Goal: Check status: Check status

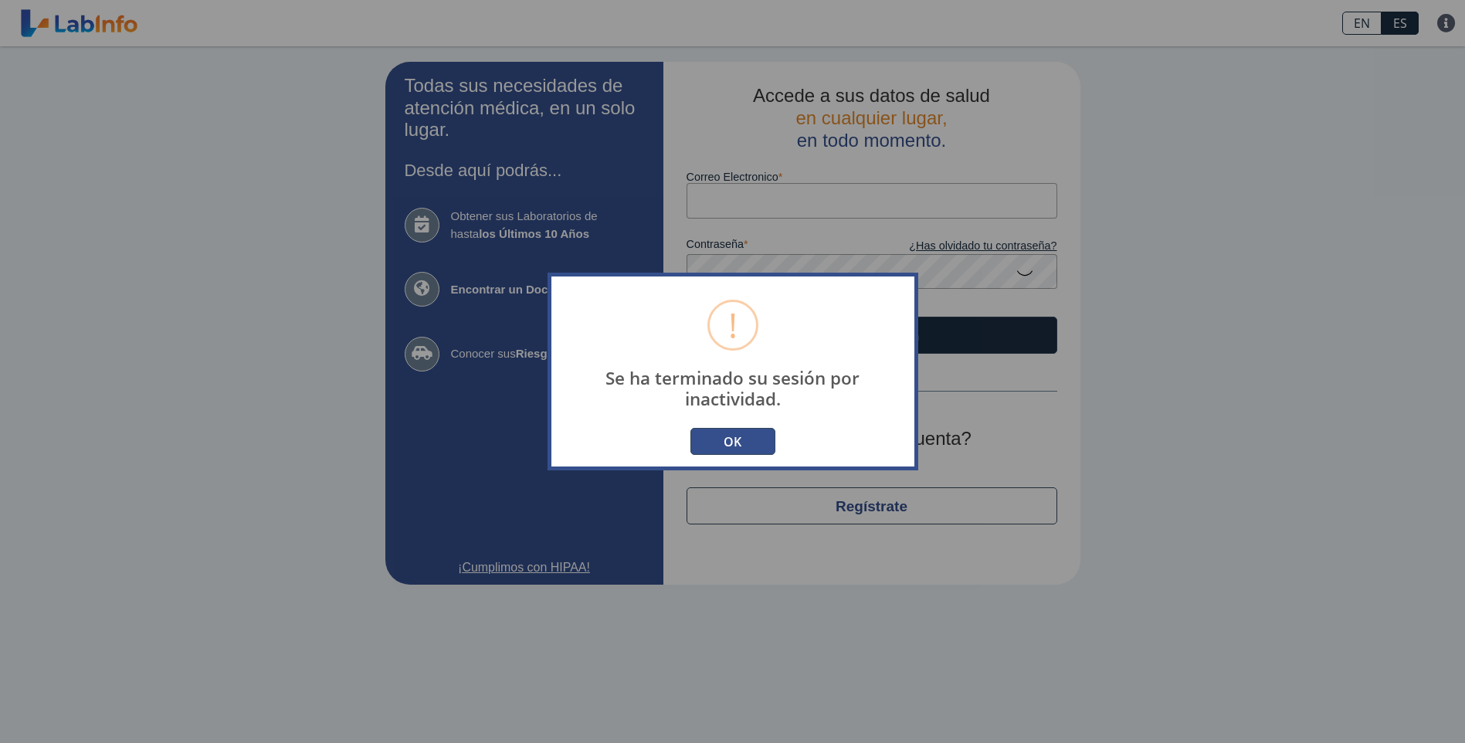
click at [706, 442] on button "OK" at bounding box center [732, 441] width 85 height 27
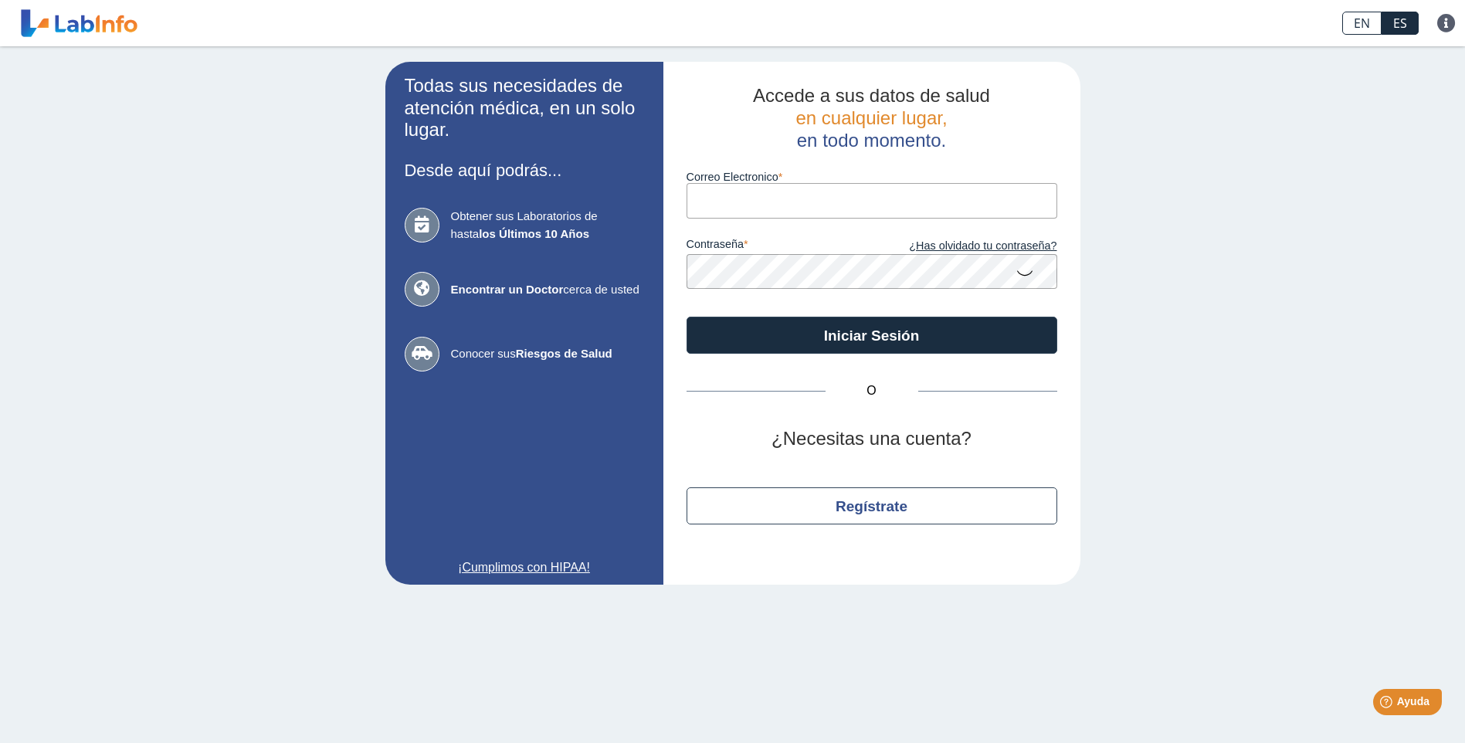
click at [749, 193] on input "Correo Electronico" at bounding box center [871, 200] width 371 height 35
type input "suarezassociatesgroup@gmail.com"
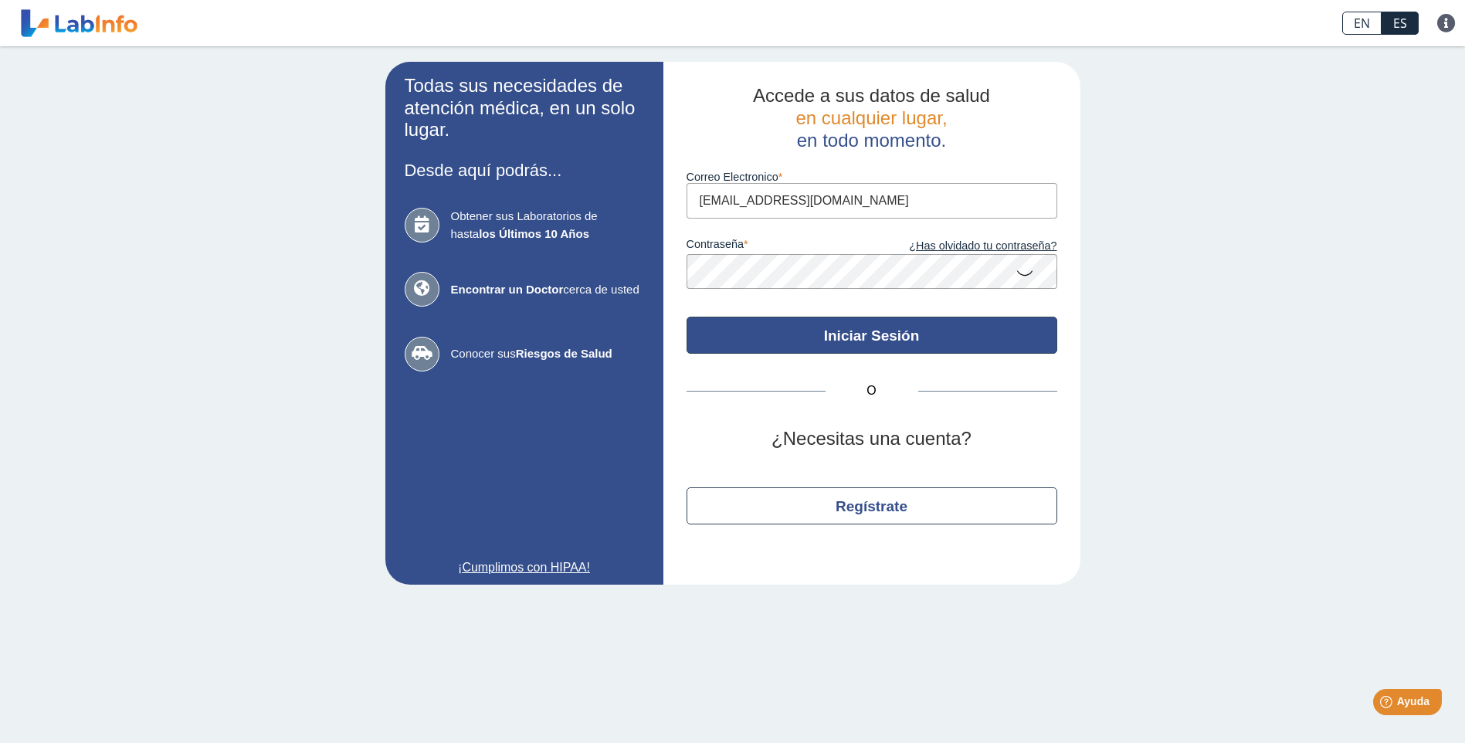
click at [919, 344] on button "Iniciar Sesión" at bounding box center [871, 335] width 371 height 37
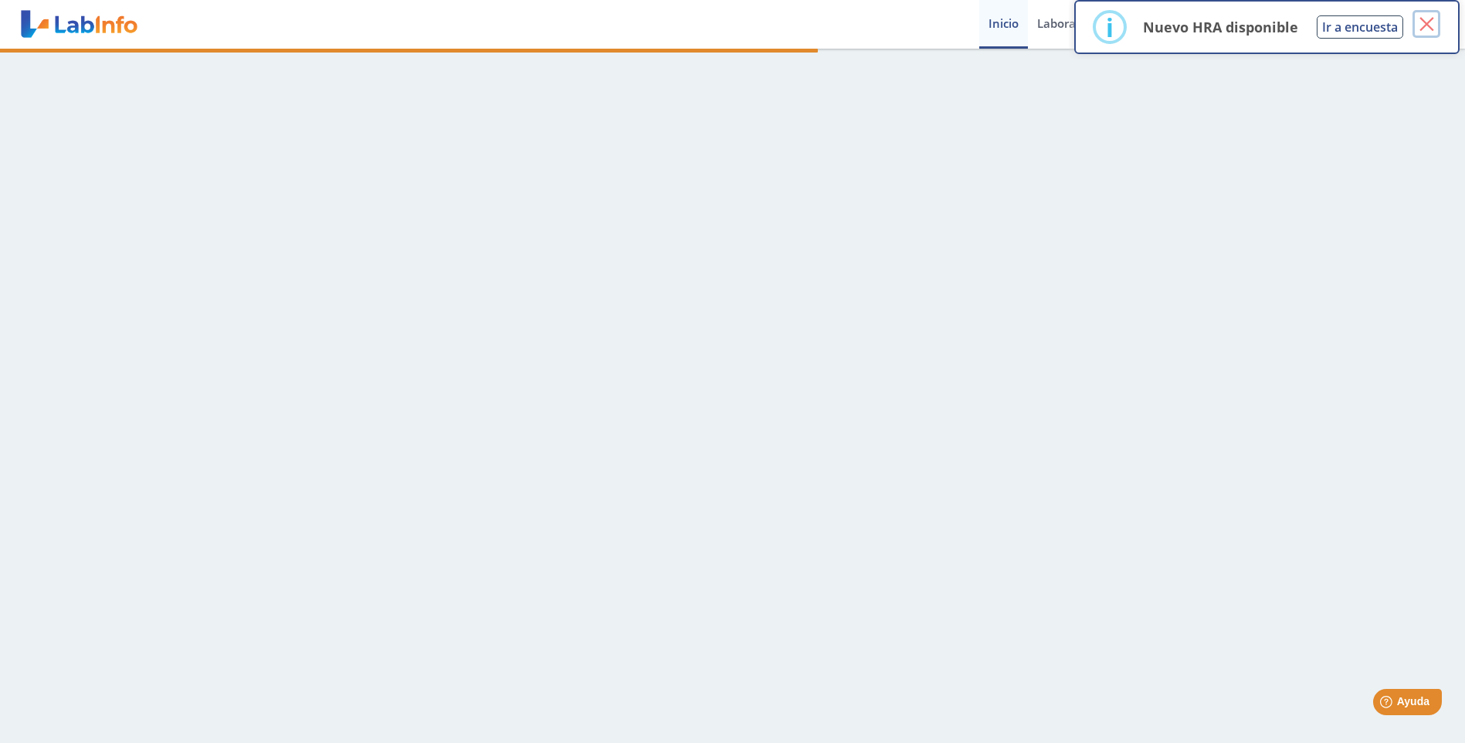
click at [1421, 22] on button "×" at bounding box center [1426, 24] width 28 height 28
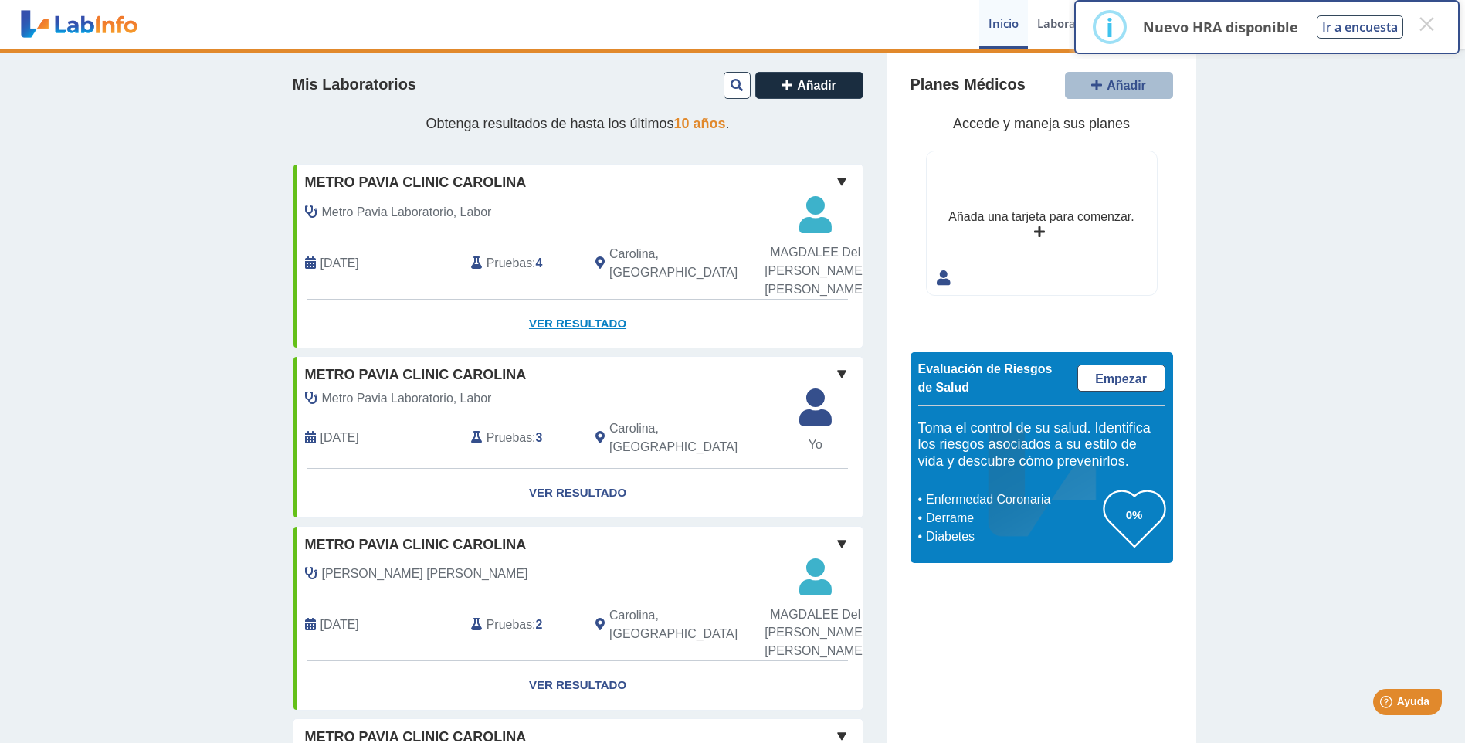
click at [588, 329] on link "Ver Resultado" at bounding box center [577, 324] width 569 height 49
click at [579, 324] on link "Ver Resultado" at bounding box center [577, 324] width 569 height 49
click at [551, 227] on div "Metro Pavia Laboratorio, Labor" at bounding box center [542, 212] width 499 height 30
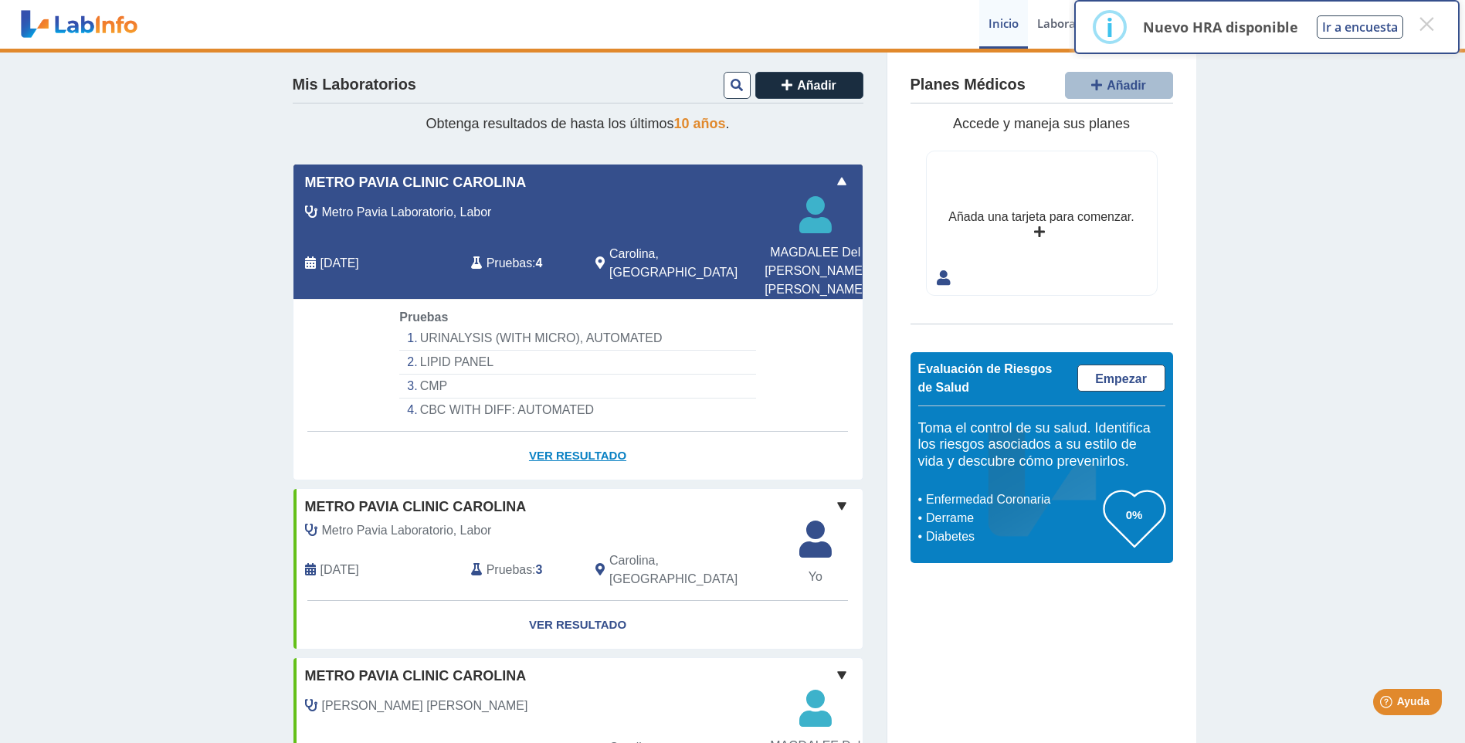
click at [561, 452] on link "Ver Resultado" at bounding box center [577, 456] width 569 height 49
click at [839, 180] on span at bounding box center [841, 181] width 19 height 19
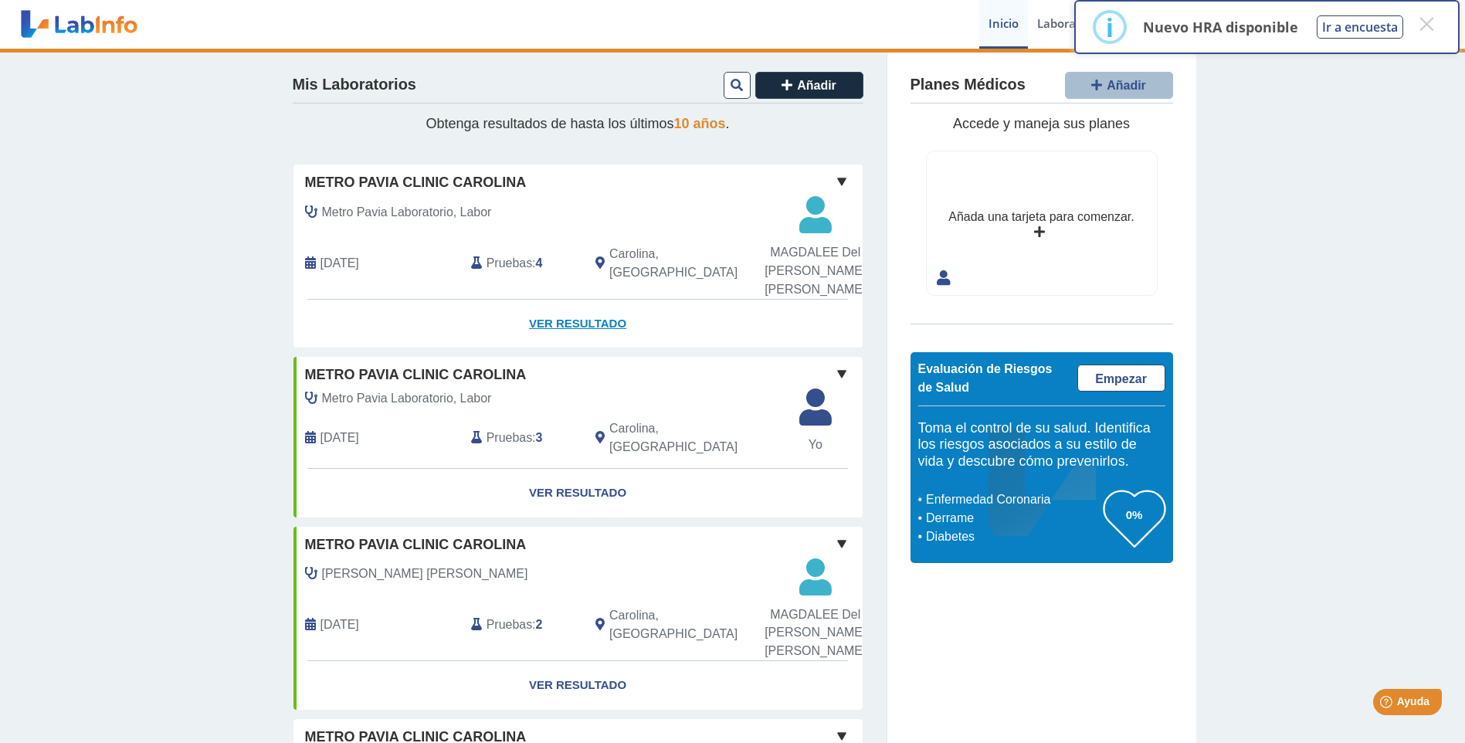
click at [573, 320] on link "Ver Resultado" at bounding box center [577, 324] width 569 height 49
click at [464, 222] on span "Metro Pavia Laboratorio, Labor" at bounding box center [407, 212] width 170 height 19
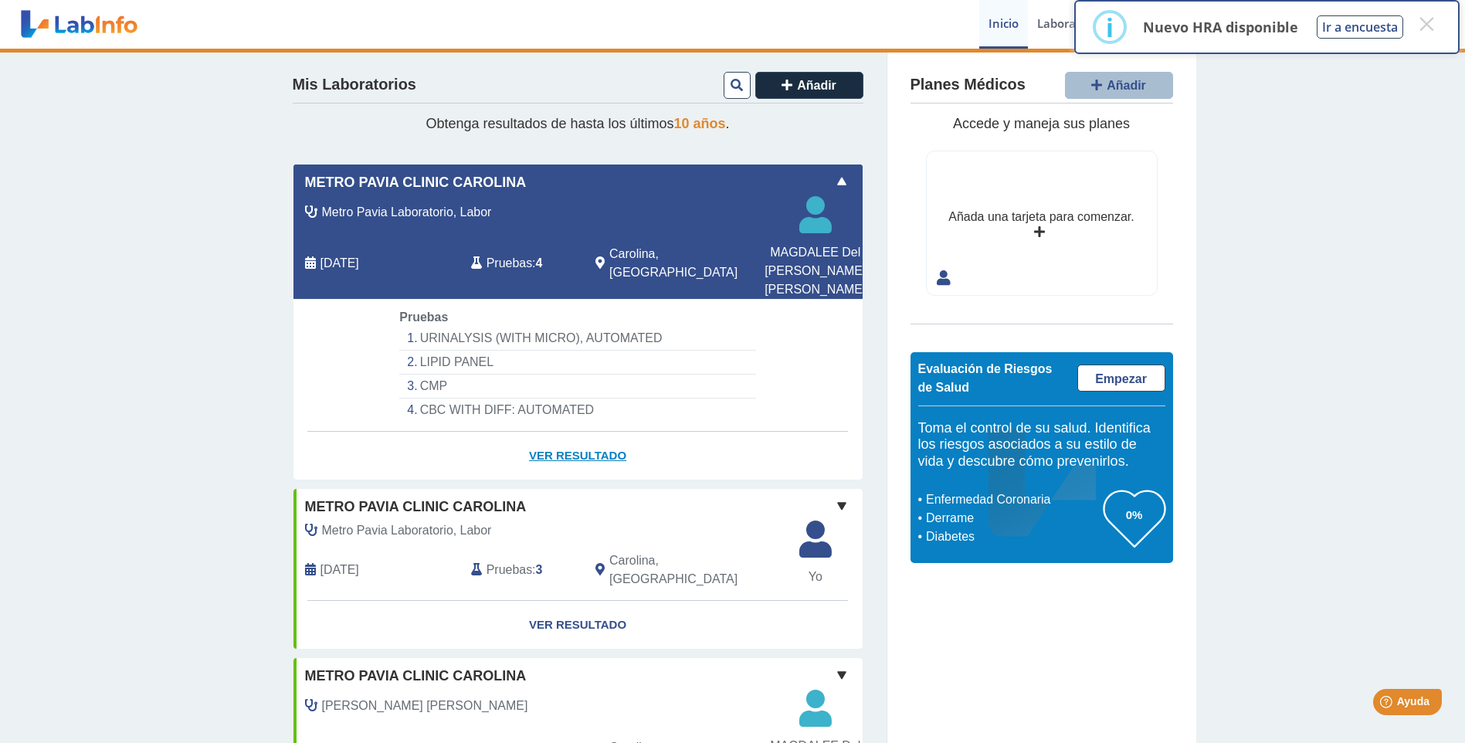
click at [544, 450] on link "Ver Resultado" at bounding box center [577, 456] width 569 height 49
click at [1422, 25] on button "×" at bounding box center [1426, 24] width 28 height 28
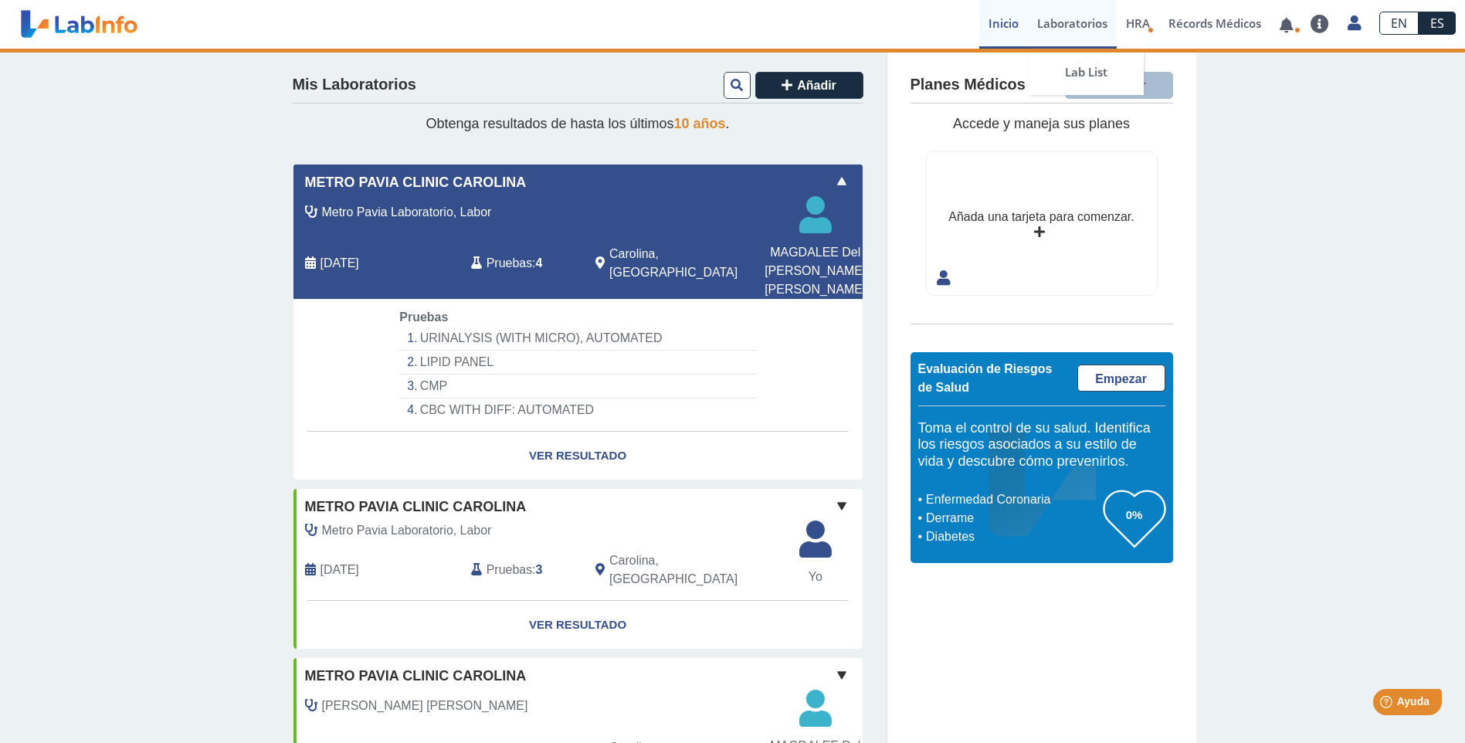
click at [1064, 27] on link "Laboratorios" at bounding box center [1072, 24] width 89 height 49
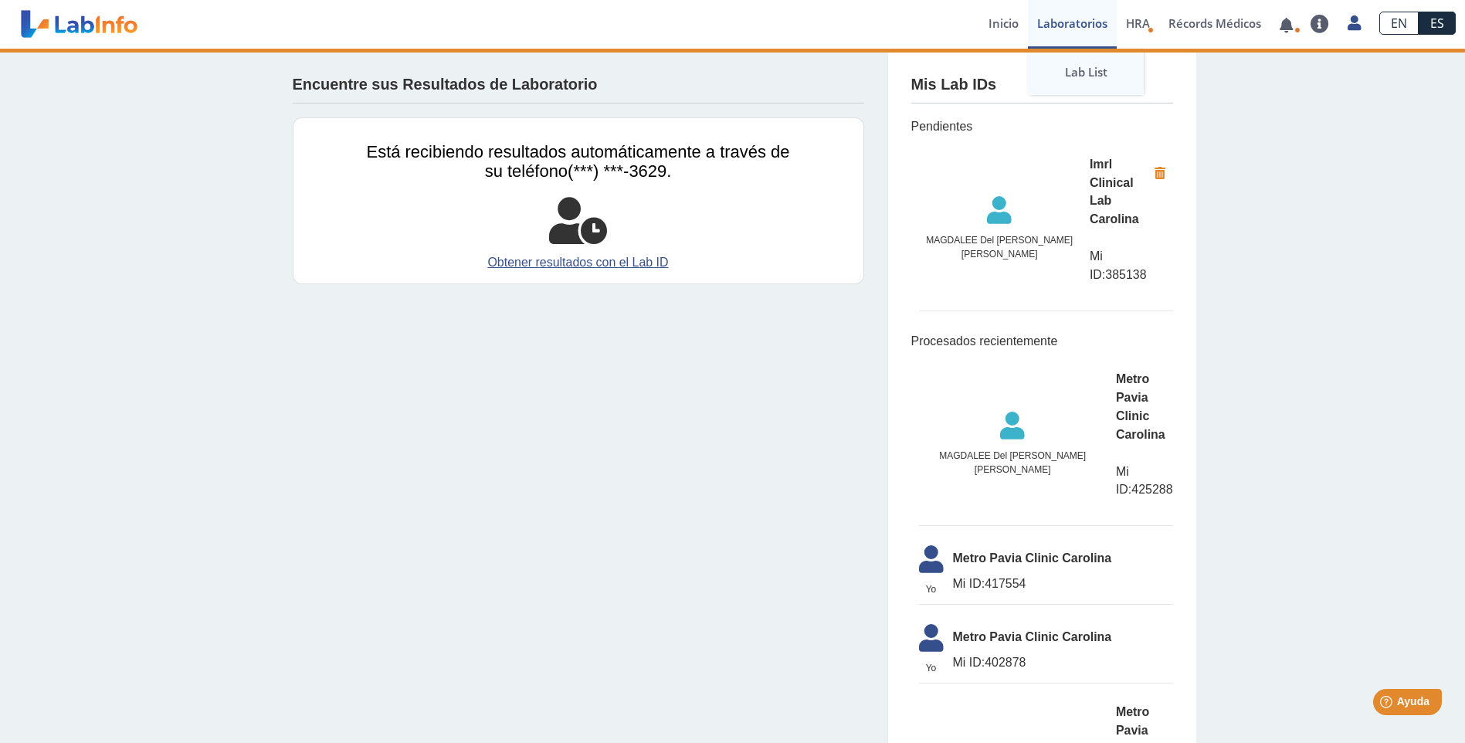
click at [1078, 68] on link "Lab List" at bounding box center [1086, 72] width 116 height 46
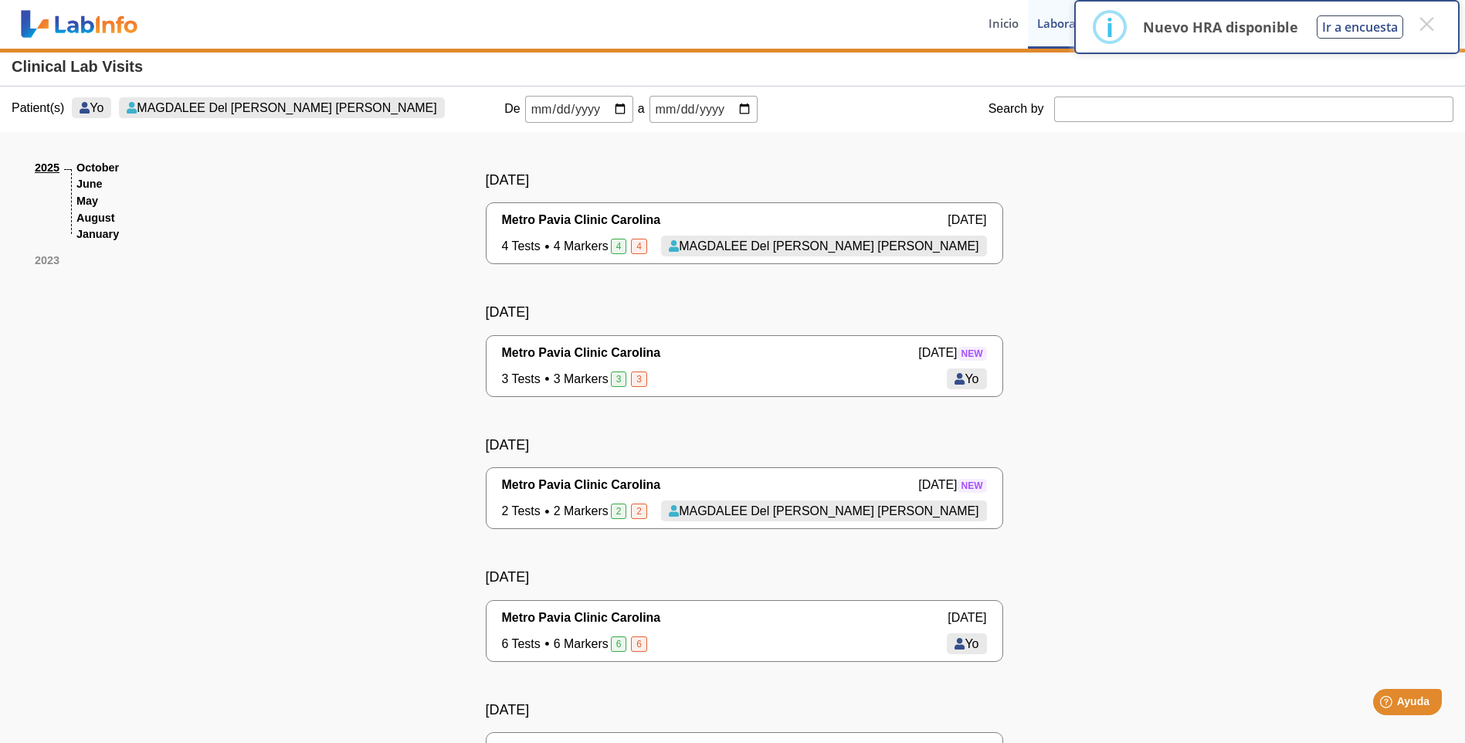
click at [667, 234] on div "Metro Pavia Clinic Carolina Oct 6, 2025 4 Tests 4 Markers 4 4 MAGDALEE Del Vall…" at bounding box center [744, 233] width 485 height 45
click at [866, 245] on span "MAGDALEE Del [PERSON_NAME] [PERSON_NAME]" at bounding box center [829, 245] width 300 height 13
click at [703, 232] on div "Metro Pavia Clinic Carolina Oct 6, 2025 4 Tests 4 Markers 4 4 MAGDALEE Del Vall…" at bounding box center [744, 233] width 485 height 45
click at [171, 103] on span "MAGDALEE Del [PERSON_NAME] [PERSON_NAME]" at bounding box center [287, 107] width 300 height 13
click at [1428, 25] on button "×" at bounding box center [1426, 24] width 28 height 28
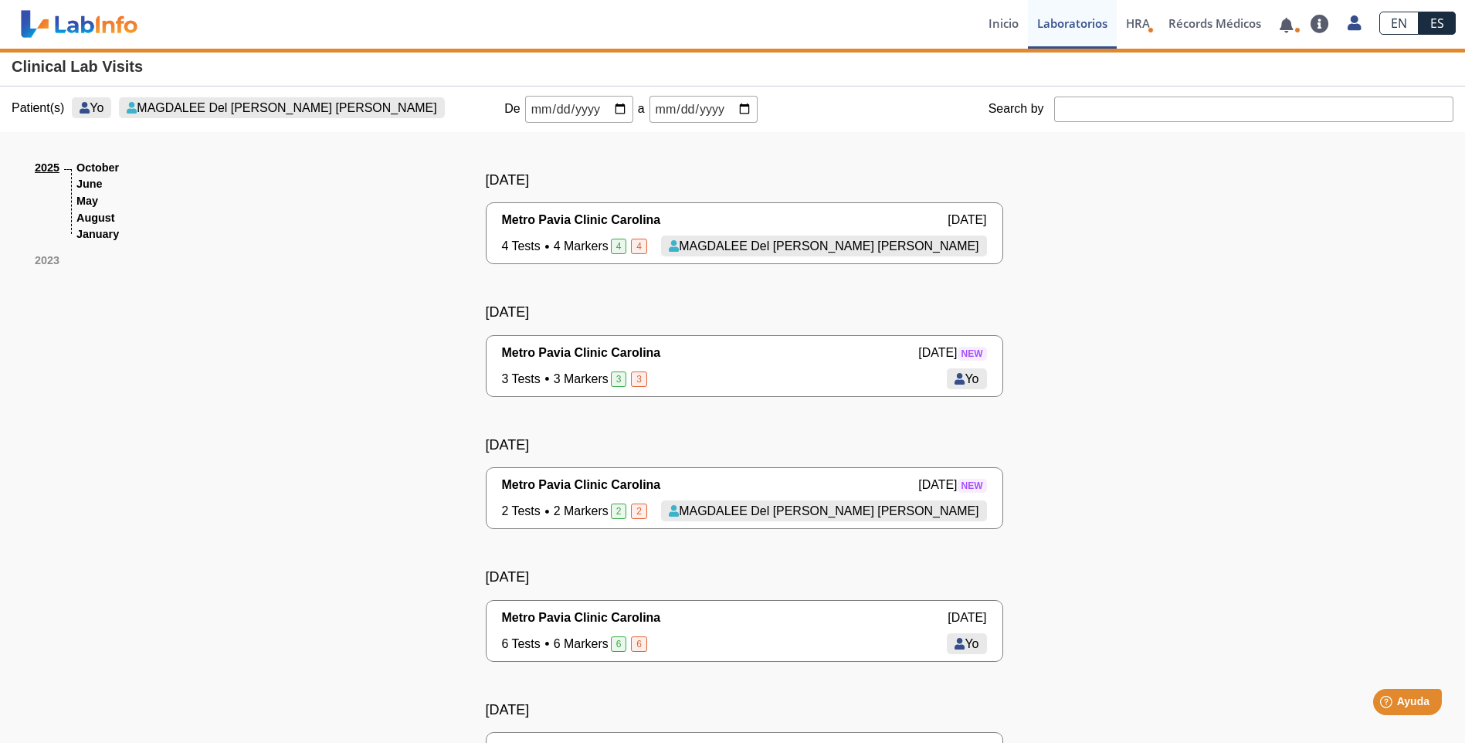
click at [26, 106] on label "Patient(s)" at bounding box center [38, 108] width 53 height 14
click at [89, 171] on li "October" at bounding box center [97, 168] width 42 height 17
click at [614, 219] on span "Metro Pavia Clinic Carolina" at bounding box center [581, 220] width 159 height 19
click at [904, 248] on span "MAGDALEE Del [PERSON_NAME] [PERSON_NAME]" at bounding box center [829, 245] width 300 height 13
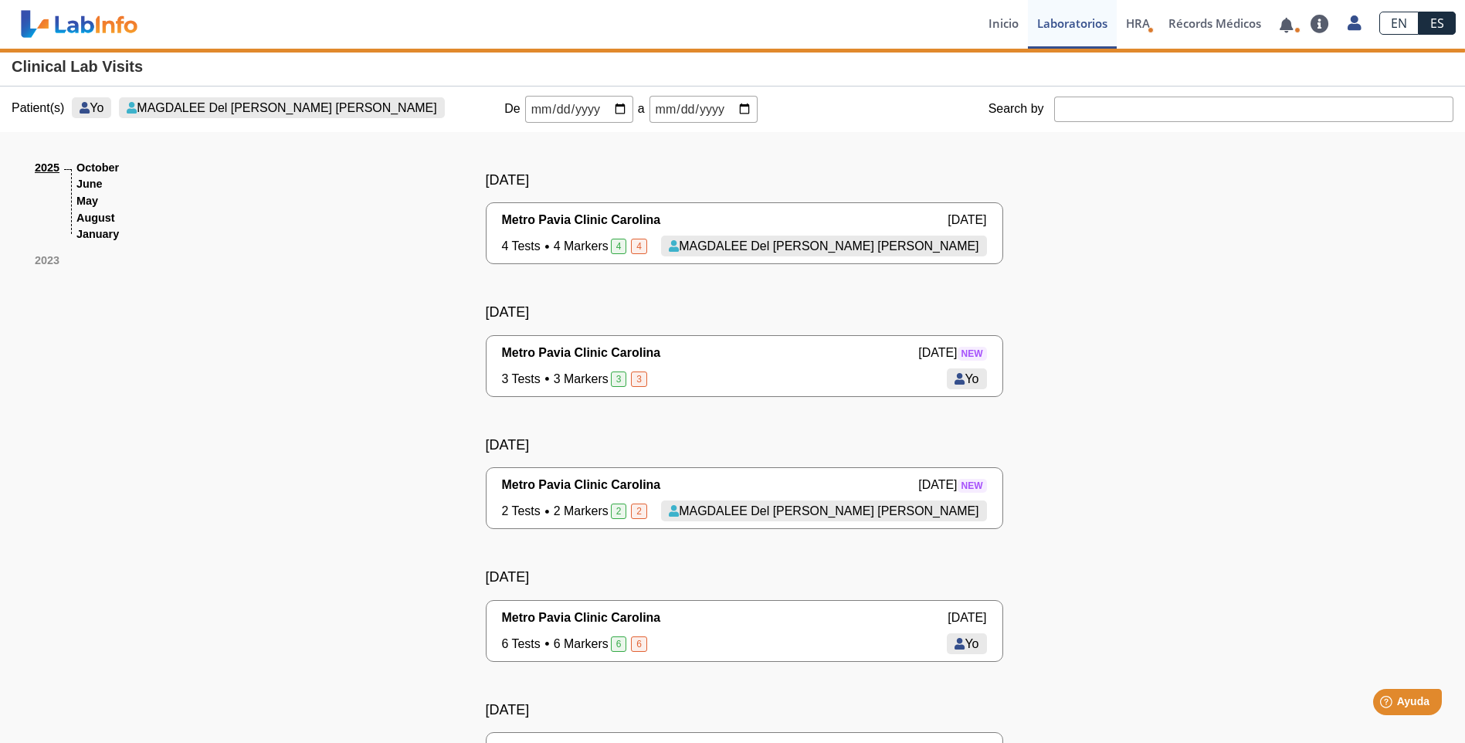
click at [904, 248] on span "MAGDALEE Del [PERSON_NAME] [PERSON_NAME]" at bounding box center [829, 245] width 300 height 13
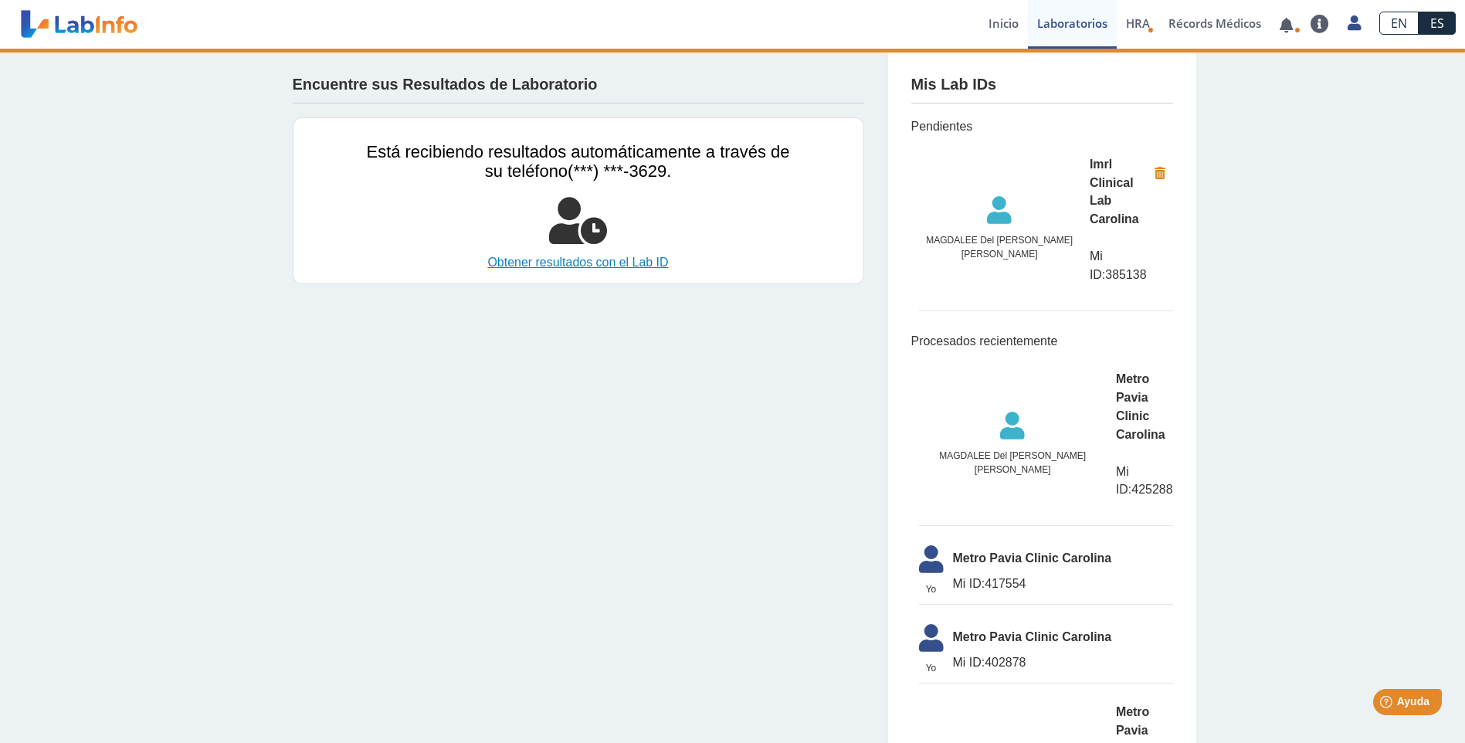
click at [556, 261] on link "Obtener resultados con el Lab ID" at bounding box center [578, 262] width 423 height 19
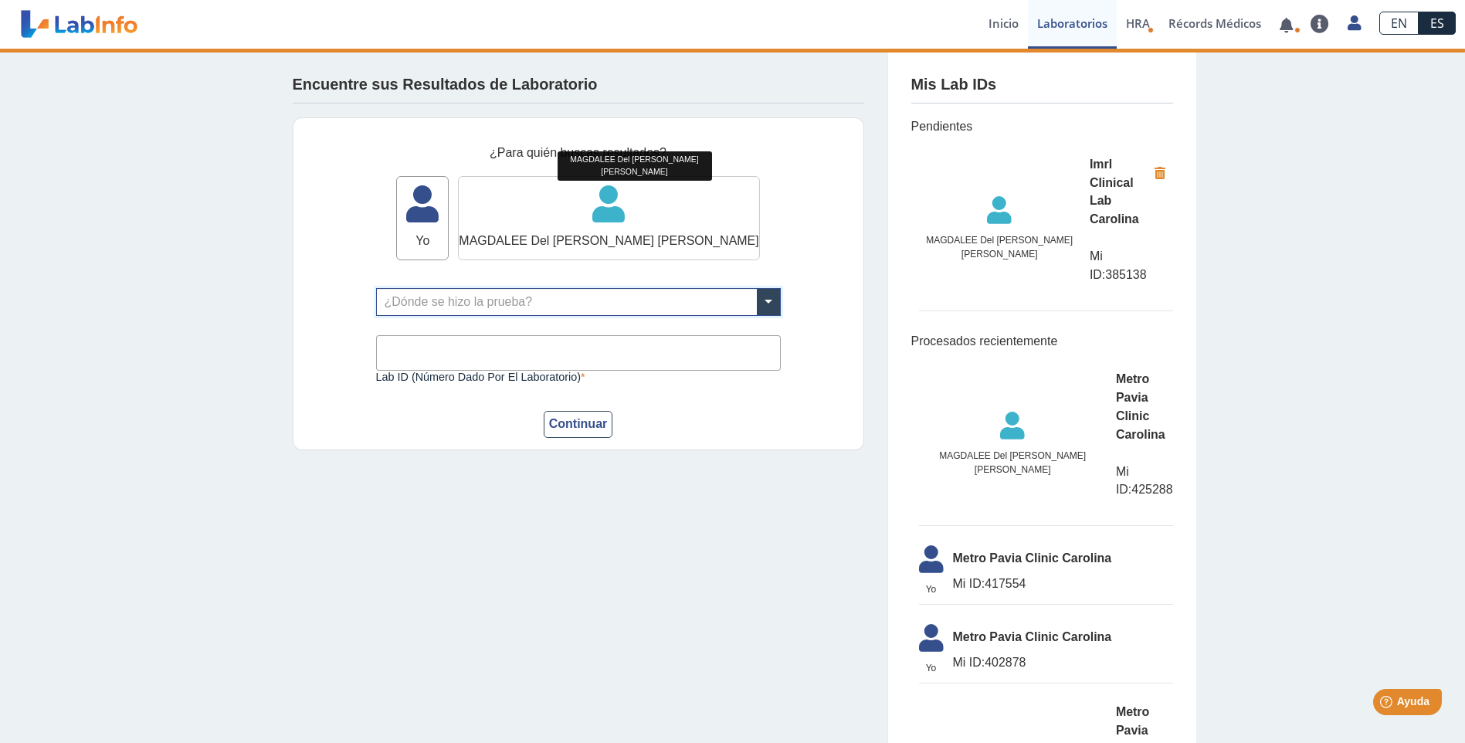
click at [626, 223] on icon at bounding box center [609, 209] width 300 height 46
click at [575, 425] on button "Continuar" at bounding box center [578, 424] width 69 height 27
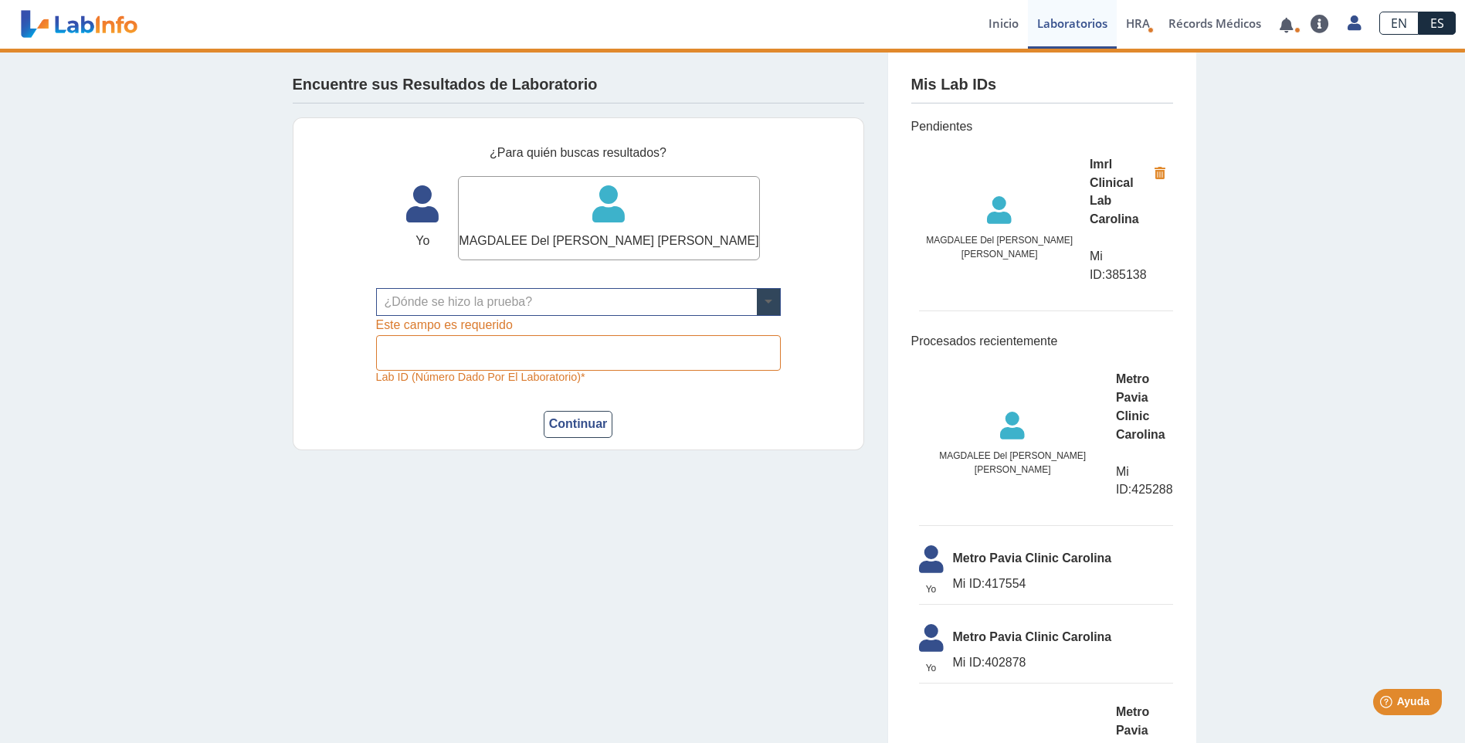
click at [761, 297] on span at bounding box center [768, 302] width 23 height 26
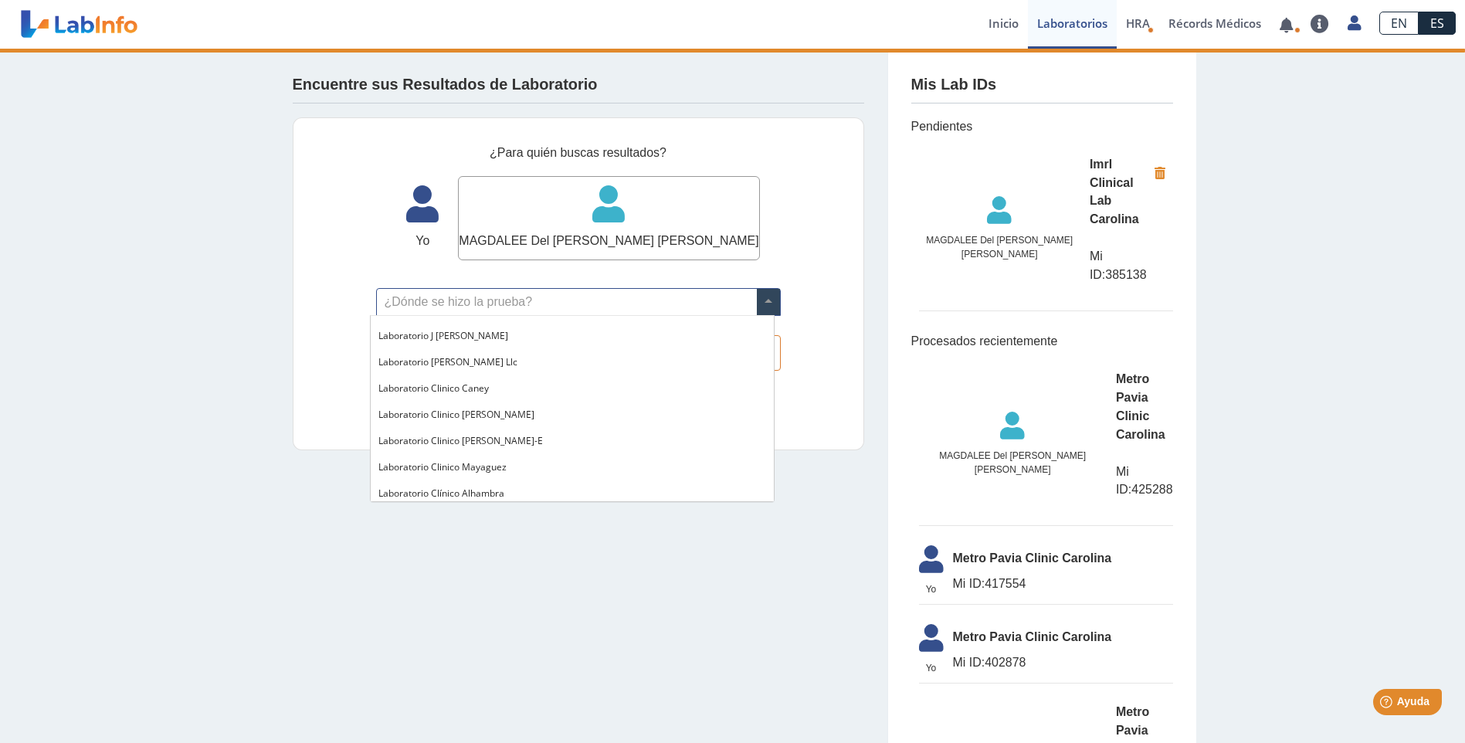
scroll to position [309, 0]
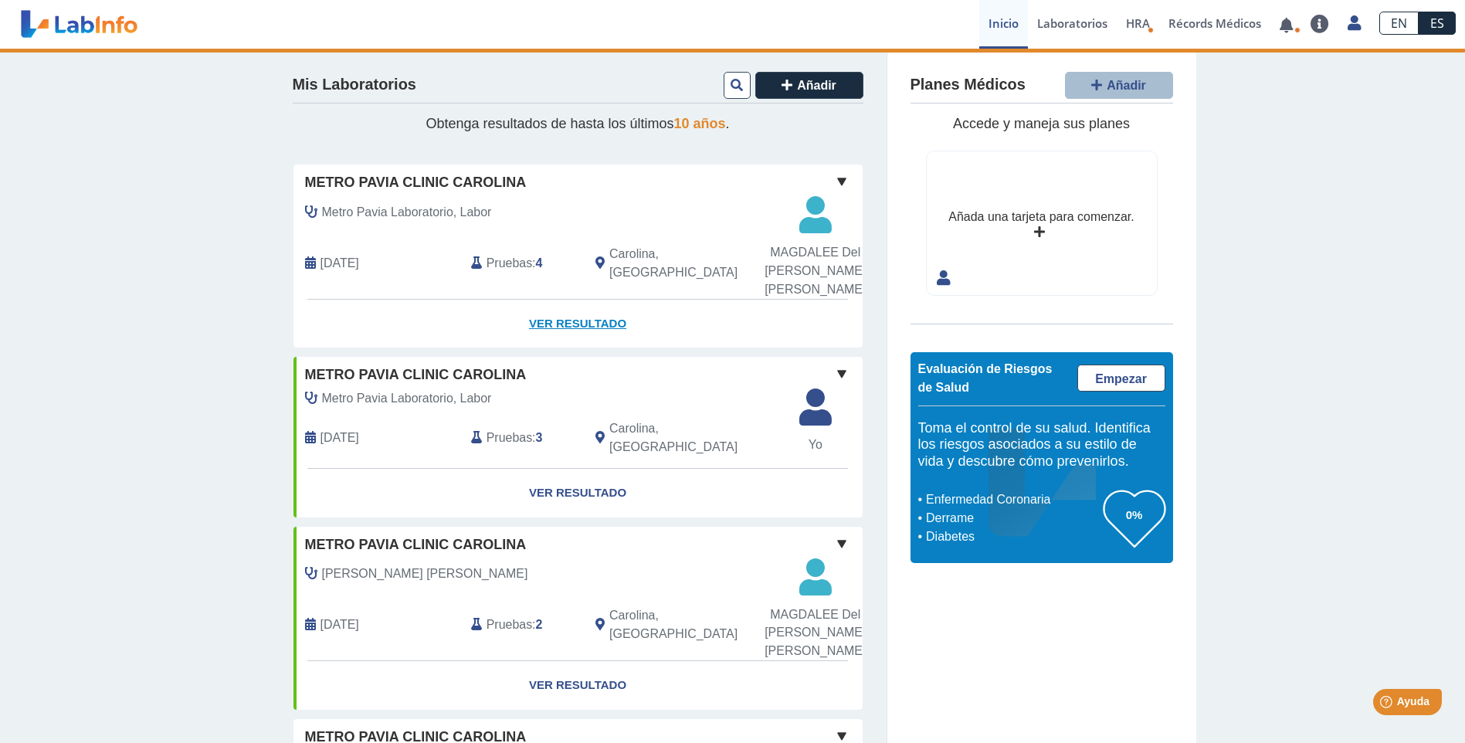
click at [540, 317] on link "Ver Resultado" at bounding box center [577, 324] width 569 height 49
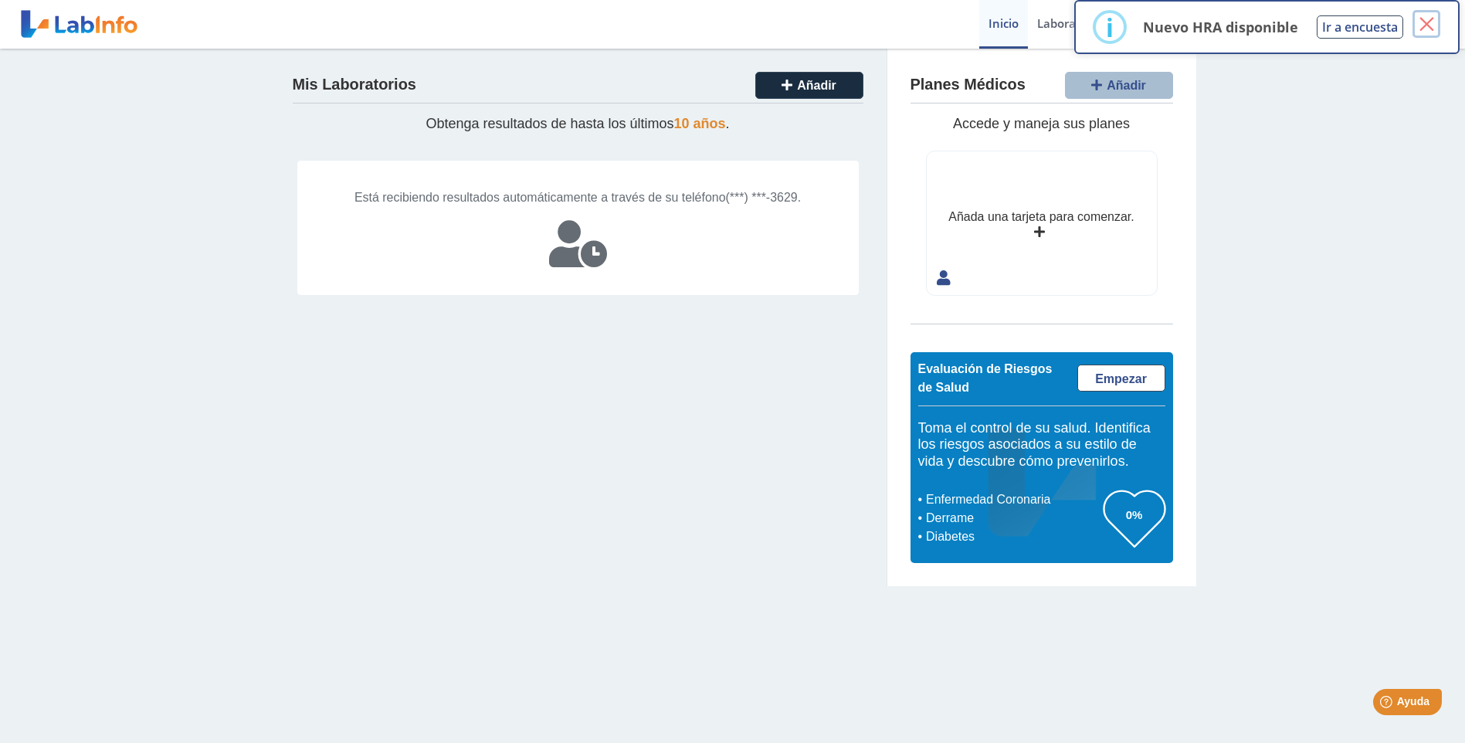
click at [1422, 20] on button "×" at bounding box center [1426, 24] width 28 height 28
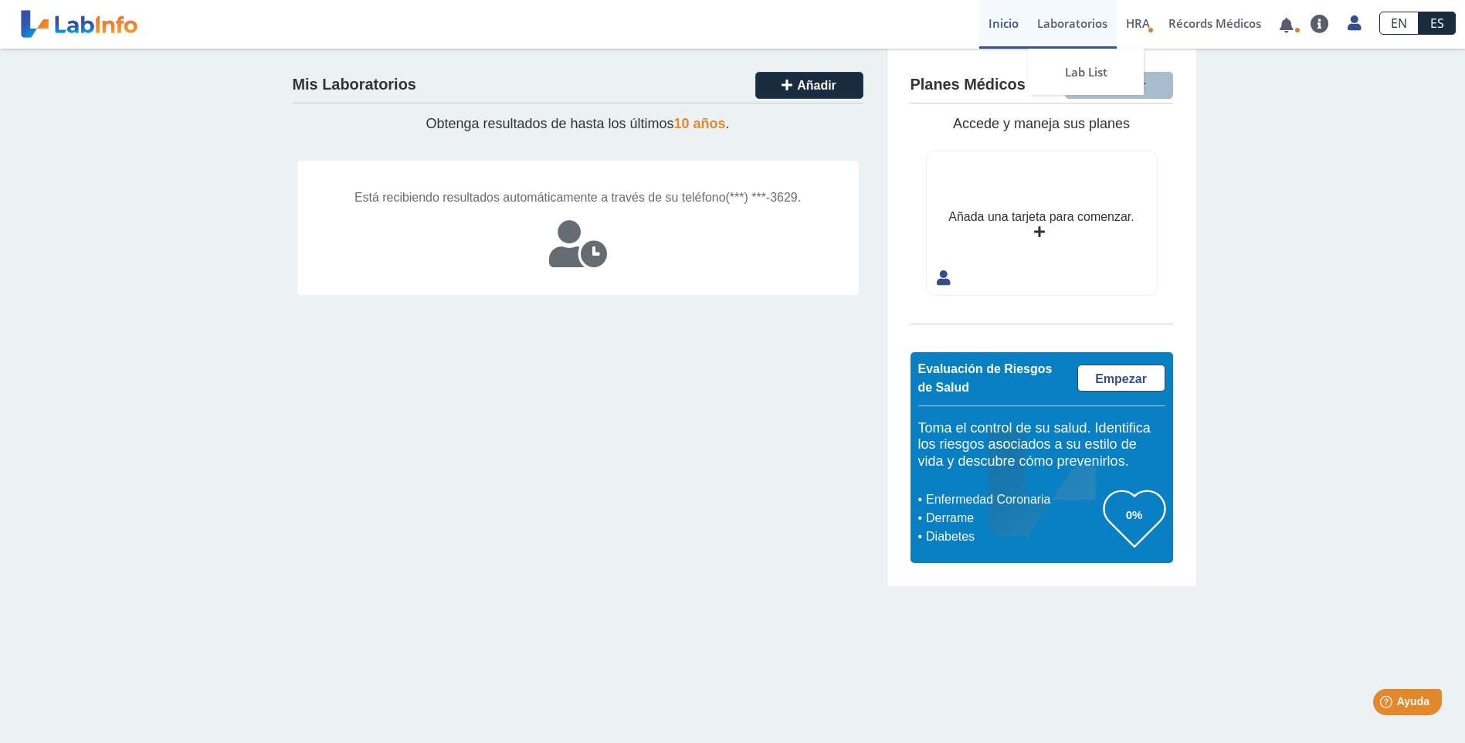
click at [1056, 19] on link "Laboratorios" at bounding box center [1072, 24] width 89 height 49
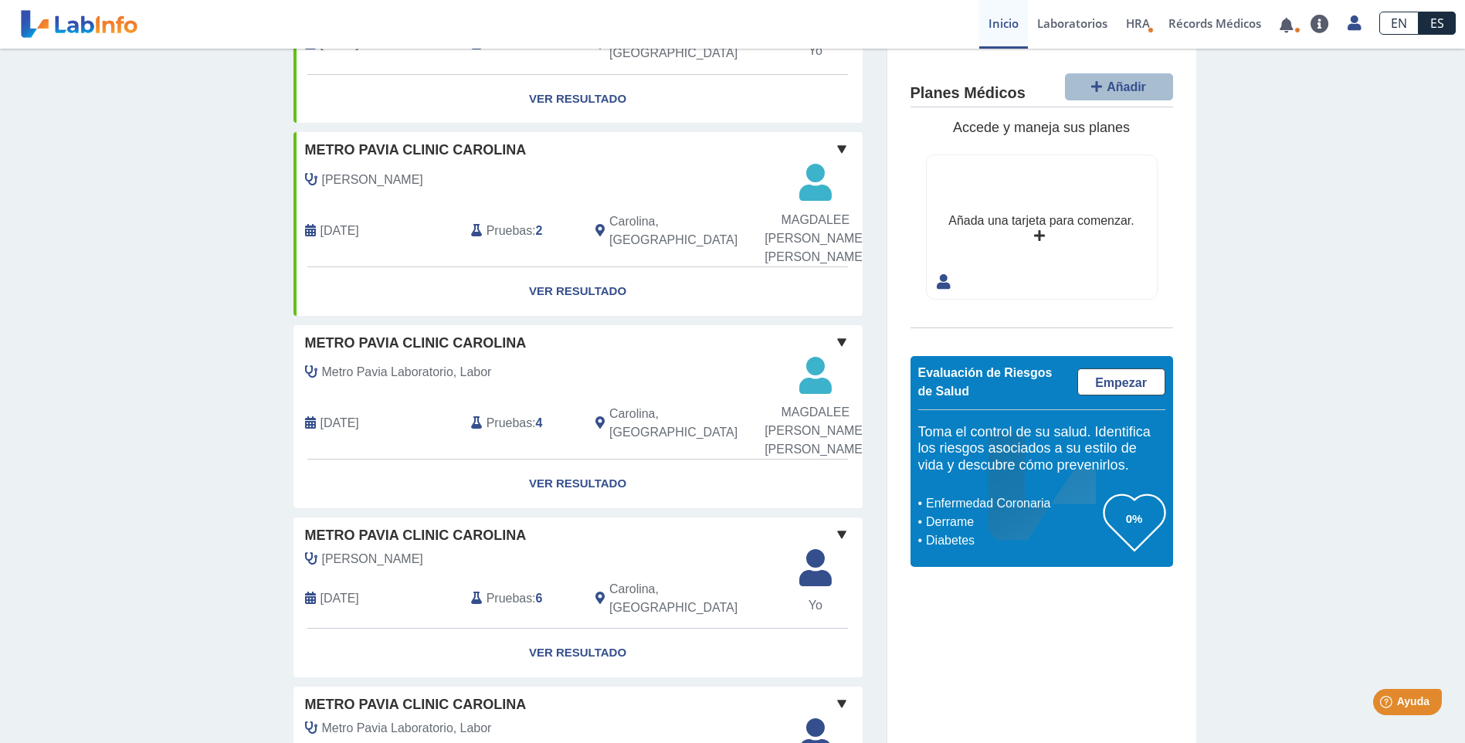
scroll to position [232, 0]
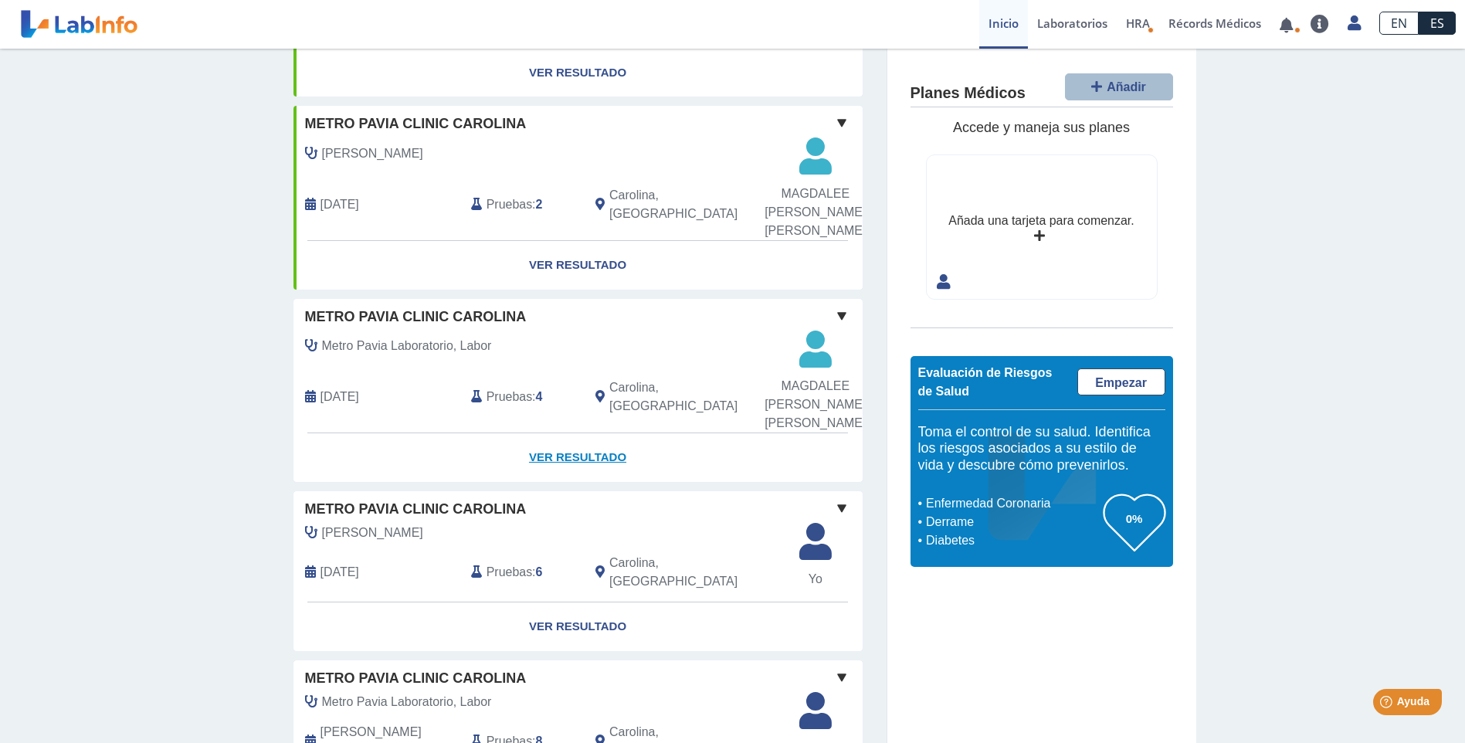
click at [574, 446] on link "Ver Resultado" at bounding box center [577, 457] width 569 height 49
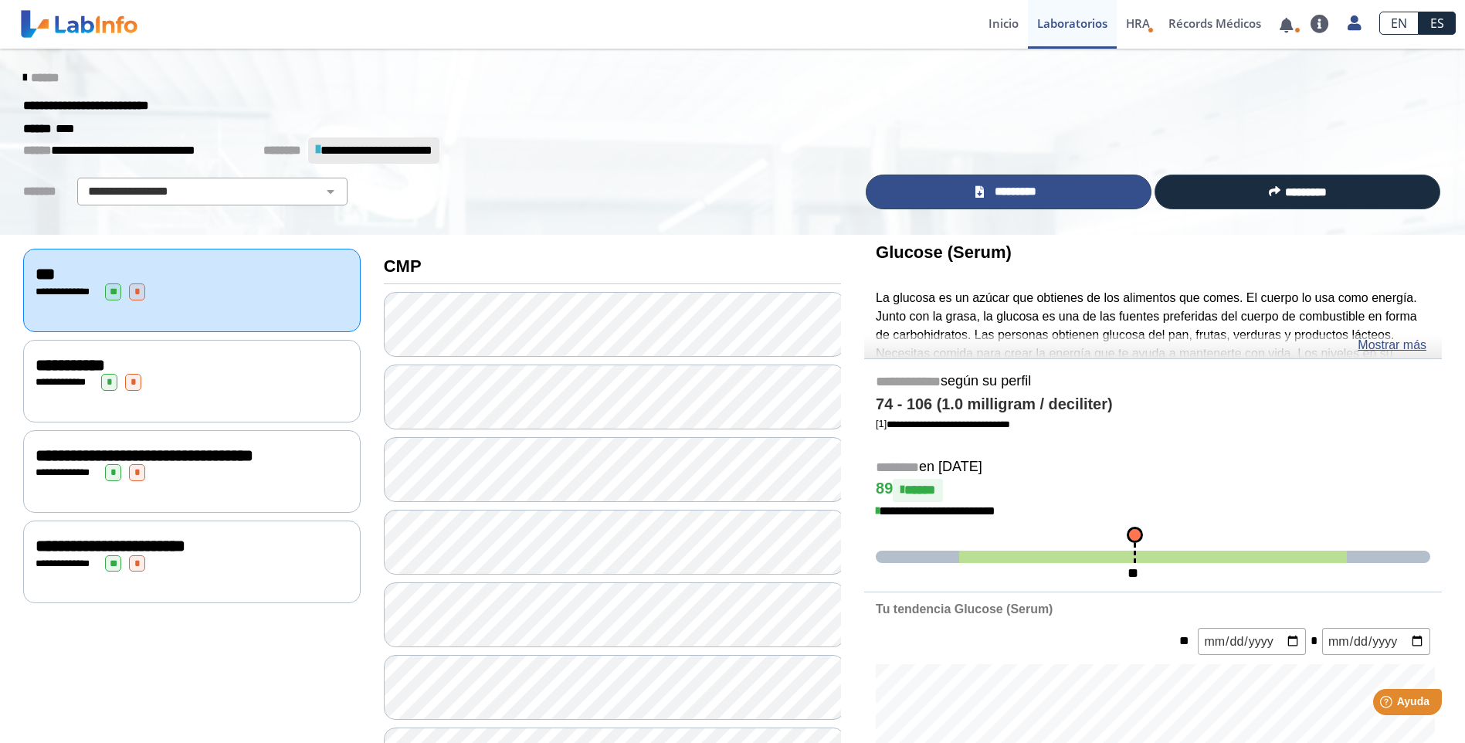
click at [1047, 193] on link "*********" at bounding box center [1009, 191] width 286 height 35
